Goal: Transaction & Acquisition: Book appointment/travel/reservation

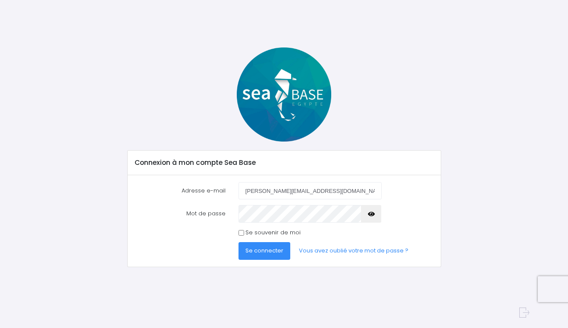
type input "philippe.campanelli@gmail.com"
click at [257, 252] on span "Se connecter" at bounding box center [265, 250] width 38 height 8
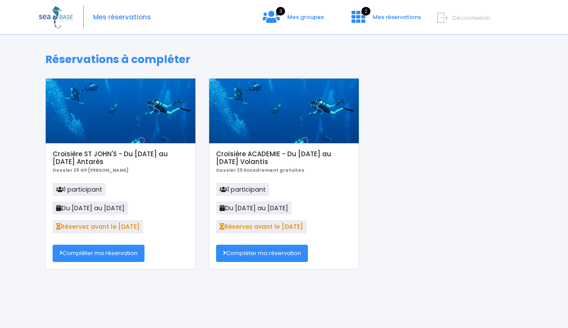
click at [92, 254] on link "Compléter ma réservation" at bounding box center [99, 253] width 92 height 17
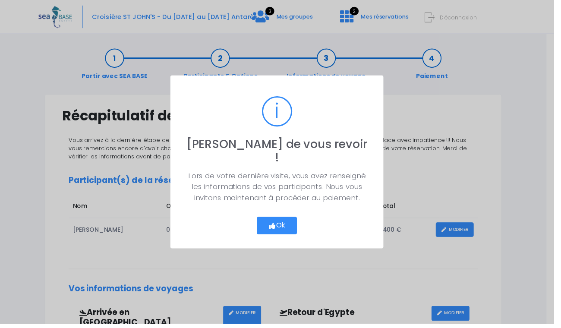
click at [291, 221] on button "Ok" at bounding box center [280, 229] width 41 height 18
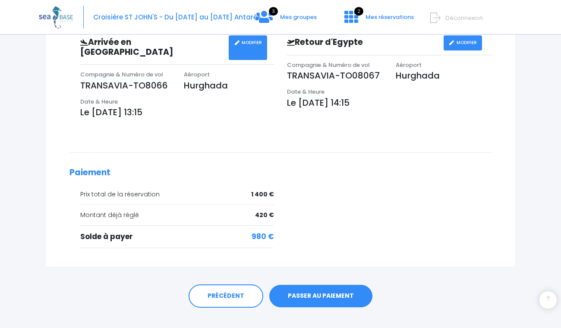
scroll to position [279, 0]
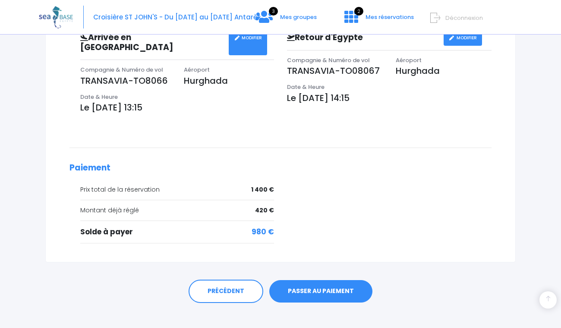
click at [321, 285] on link "PASSER AU PAIEMENT" at bounding box center [320, 291] width 103 height 22
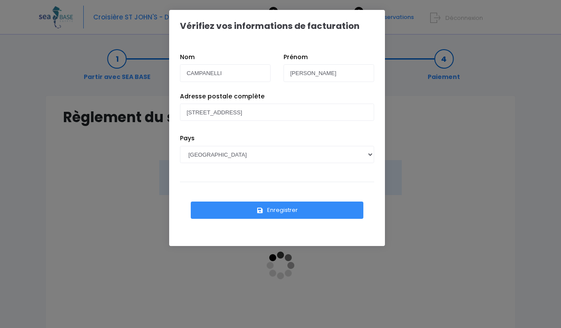
click at [299, 211] on button "Enregistrer" at bounding box center [277, 210] width 173 height 17
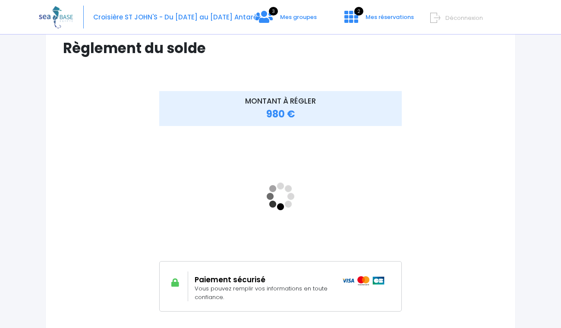
scroll to position [106, 0]
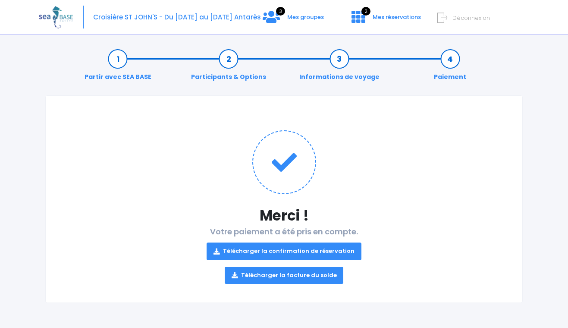
click at [294, 278] on link "Télécharger la facture du solde" at bounding box center [284, 275] width 119 height 17
click at [311, 17] on span "Mes groupes" at bounding box center [305, 17] width 37 height 8
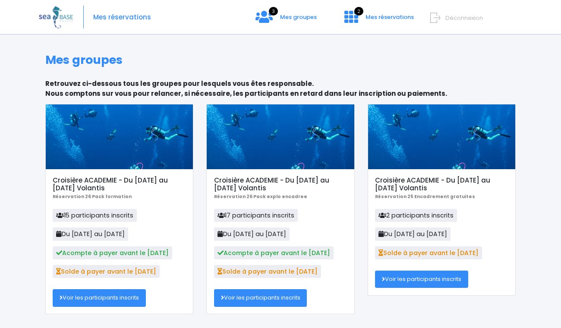
click at [457, 16] on span "Déconnexion" at bounding box center [464, 18] width 38 height 8
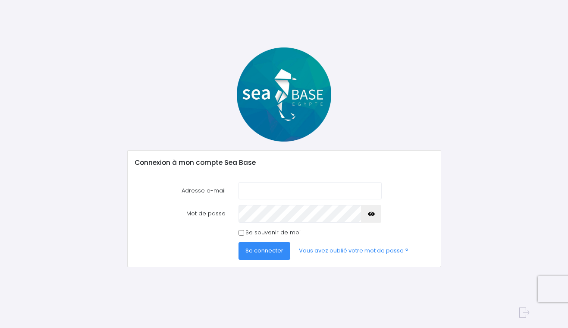
click at [254, 191] on input "Adresse e-mail" at bounding box center [310, 190] width 143 height 17
type input "[PERSON_NAME][EMAIL_ADDRESS][PERSON_NAME][DOMAIN_NAME]"
click at [373, 214] on icon "button" at bounding box center [371, 214] width 7 height 0
click at [242, 231] on input "Se souvenir de moi" at bounding box center [242, 233] width 6 height 6
checkbox input "true"
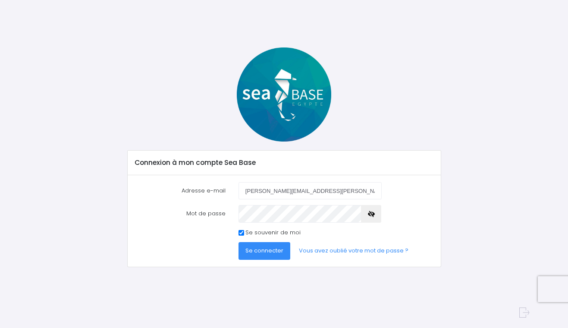
click at [263, 252] on span "Se connecter" at bounding box center [265, 250] width 38 height 8
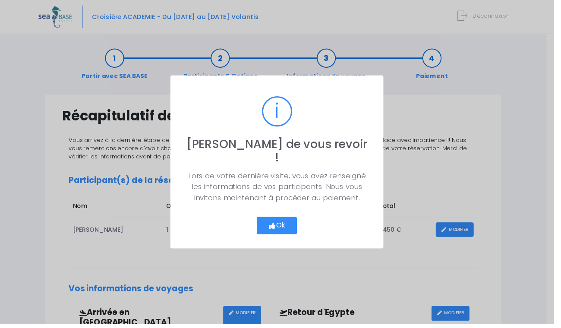
click at [287, 222] on button "Ok" at bounding box center [280, 229] width 41 height 18
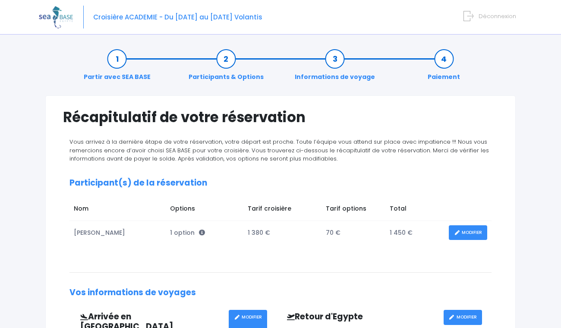
click at [498, 16] on span "Déconnexion" at bounding box center [498, 16] width 38 height 8
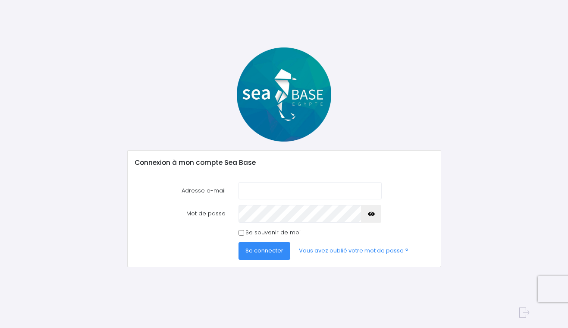
click at [282, 190] on input "Adresse e-mail" at bounding box center [310, 190] width 143 height 17
type input "B"
type input "brigitte.de.belmont@gmail.com"
click at [374, 214] on icon "button" at bounding box center [371, 214] width 7 height 0
click at [243, 233] on input "Se souvenir de moi" at bounding box center [242, 233] width 6 height 6
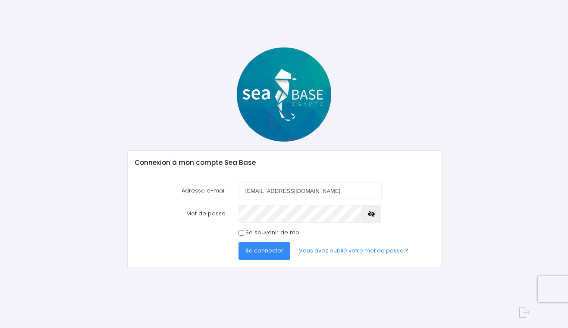
checkbox input "true"
click at [269, 253] on span "Se connecter" at bounding box center [265, 250] width 38 height 8
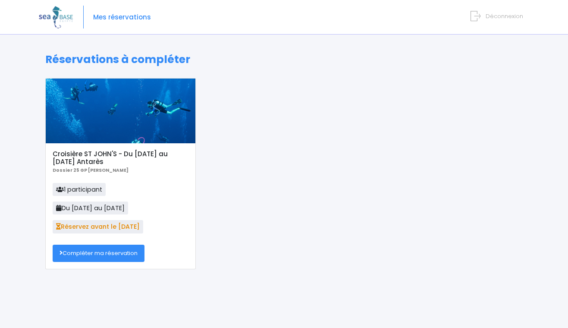
click at [230, 176] on div "Croisière ST JOHN'S - Du [DATE] au [DATE] Antarès Dossier 25 GP [PERSON_NAME] 1…" at bounding box center [284, 180] width 491 height 204
click at [109, 255] on link "Compléter ma réservation" at bounding box center [99, 253] width 92 height 17
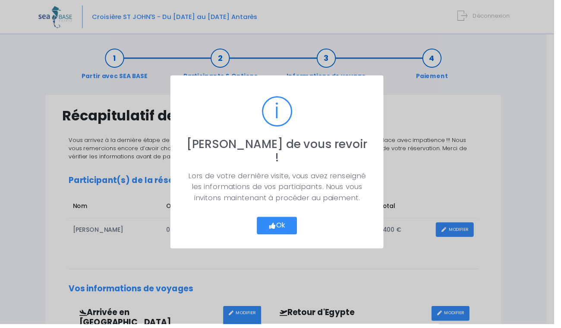
click at [304, 133] on div "? ! i [PERSON_NAME] de vous revoir ! ×" at bounding box center [281, 132] width 188 height 82
click at [290, 222] on button "Ok" at bounding box center [280, 229] width 41 height 18
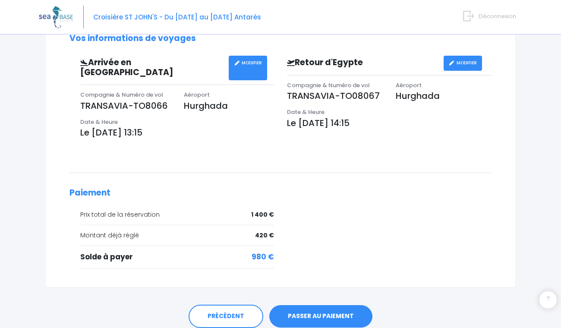
scroll to position [279, 0]
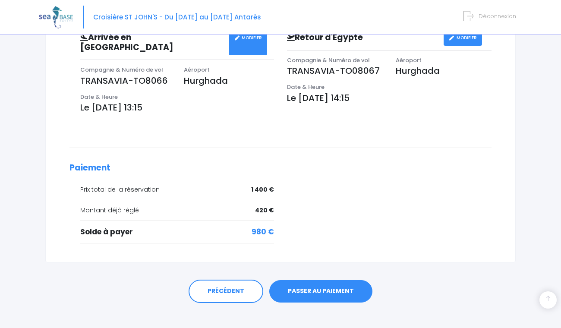
click at [331, 282] on link "PASSER AU PAIEMENT" at bounding box center [320, 291] width 103 height 22
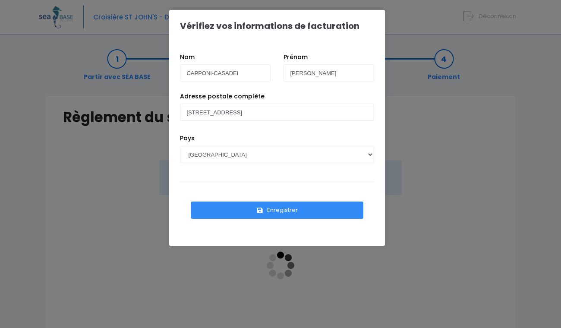
click at [282, 210] on button "Enregistrer" at bounding box center [277, 210] width 173 height 17
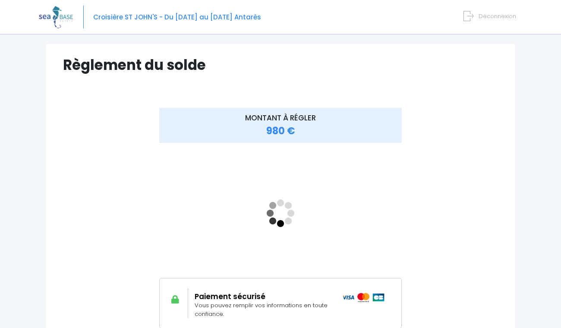
scroll to position [80, 0]
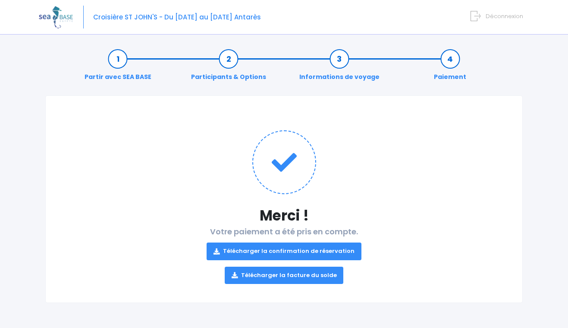
click at [292, 277] on link "Télécharger la facture du solde" at bounding box center [284, 275] width 119 height 17
